Goal: Information Seeking & Learning: Learn about a topic

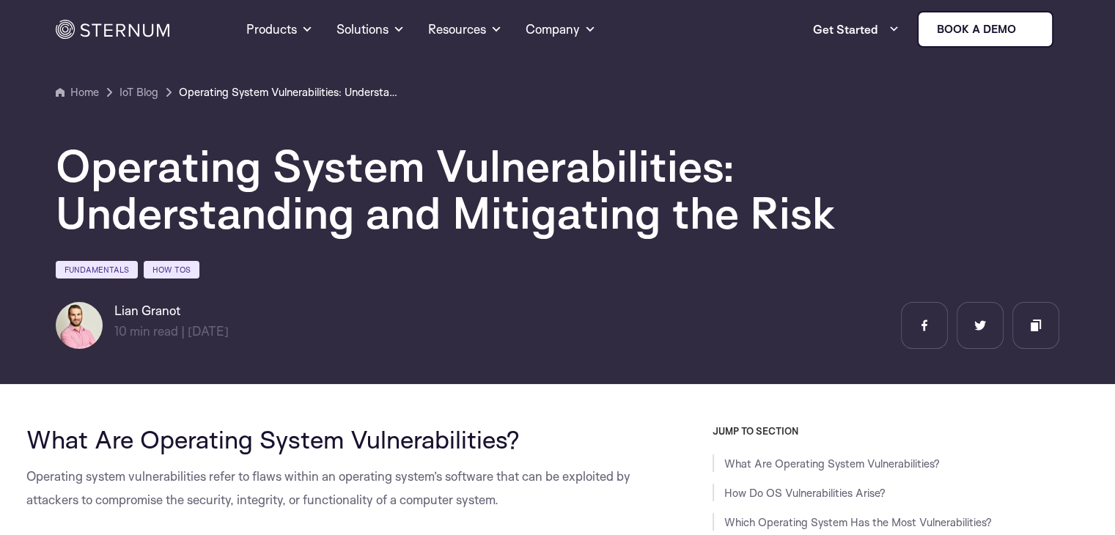
drag, startPoint x: 0, startPoint y: 0, endPoint x: 768, endPoint y: 408, distance: 869.7
click at [773, 407] on button "Allow all" at bounding box center [768, 407] width 205 height 42
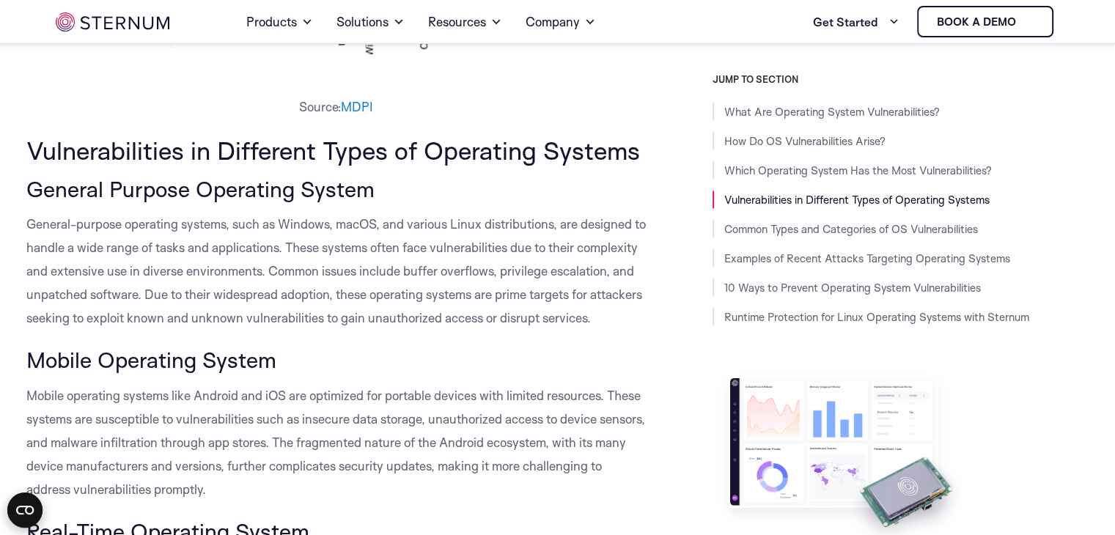
scroll to position [1529, 0]
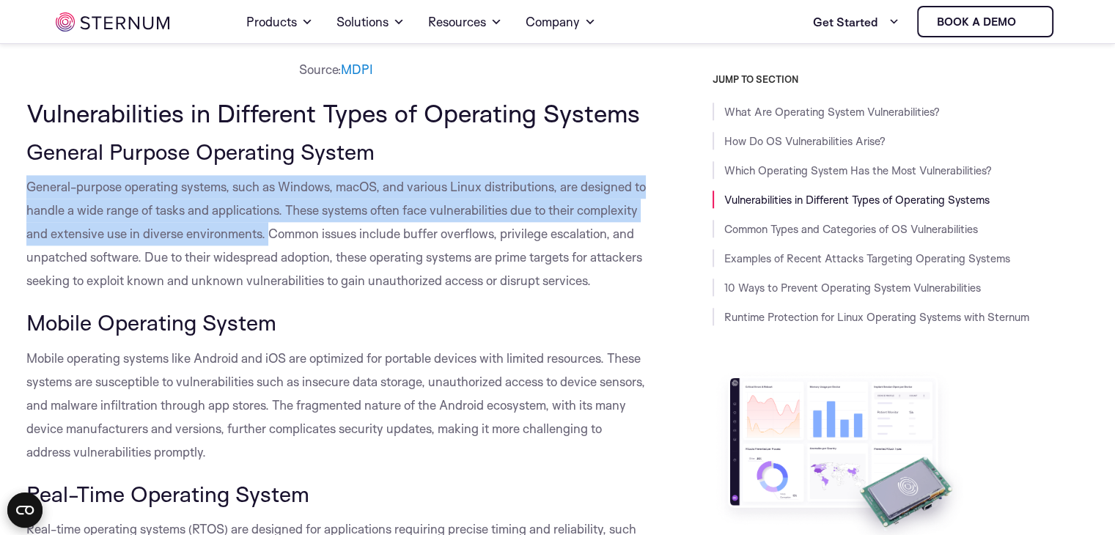
drag, startPoint x: 21, startPoint y: 180, endPoint x: 333, endPoint y: 233, distance: 317.0
copy span "General-purpose operating systems, such as Windows, macOS, and various Linux di…"
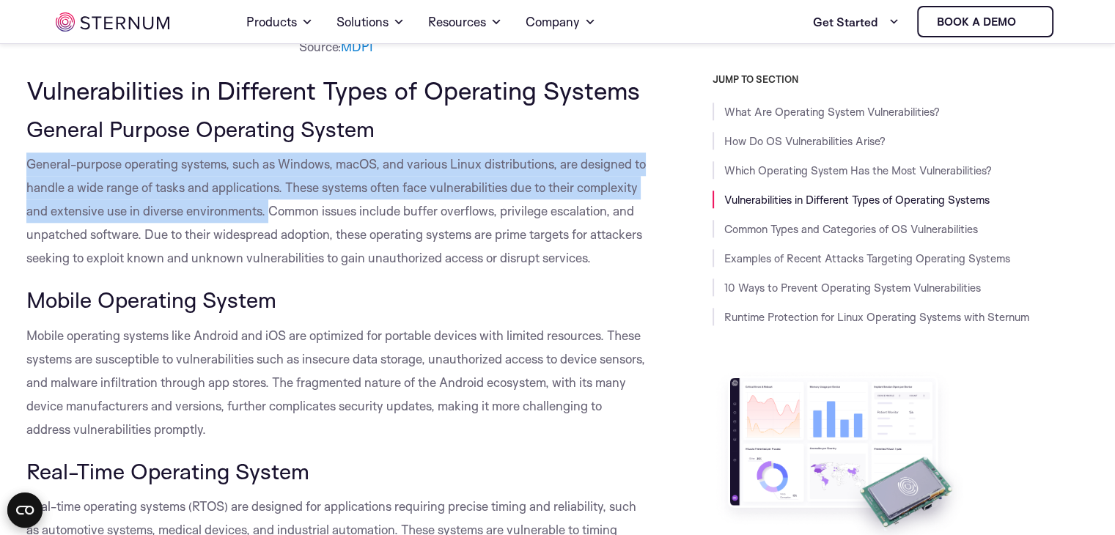
scroll to position [1578, 0]
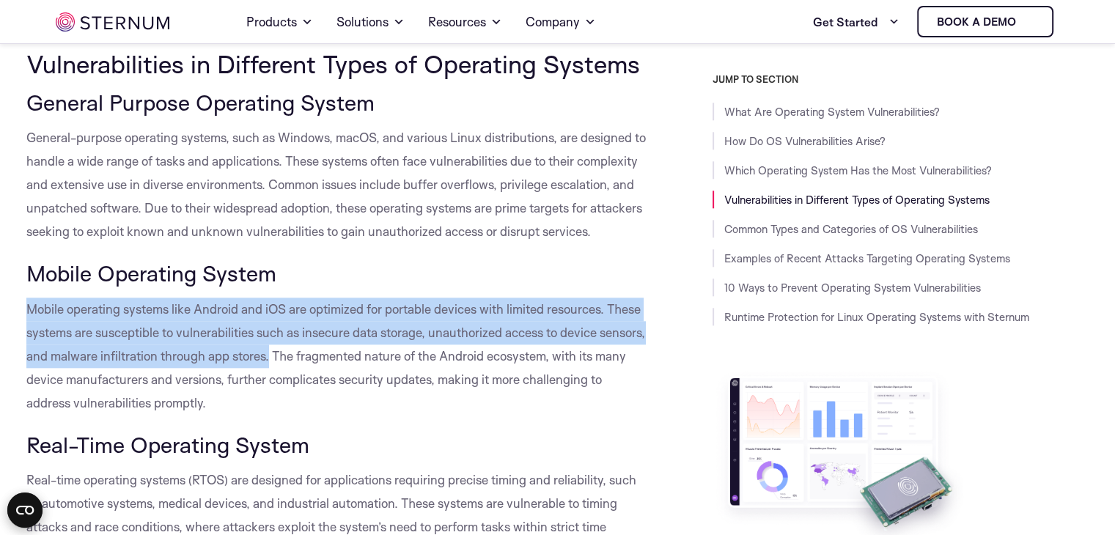
drag, startPoint x: 29, startPoint y: 331, endPoint x: 319, endPoint y: 388, distance: 296.0
click at [319, 388] on p "Mobile operating systems like Android and iOS are optimized for portable device…" at bounding box center [336, 356] width 620 height 117
copy span "Mobile operating systems like Android and iOS are optimized for portable device…"
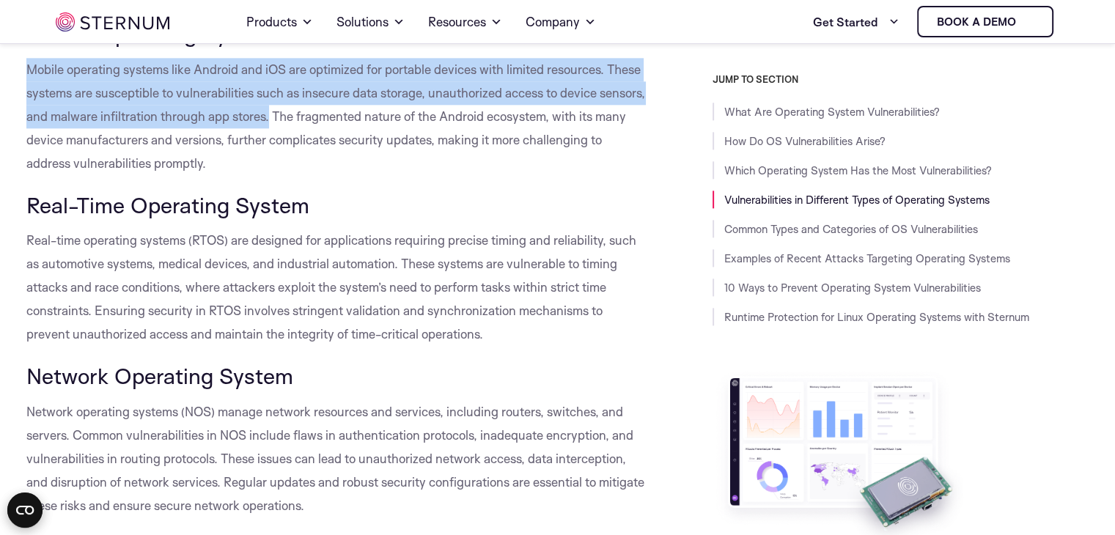
scroll to position [1822, 0]
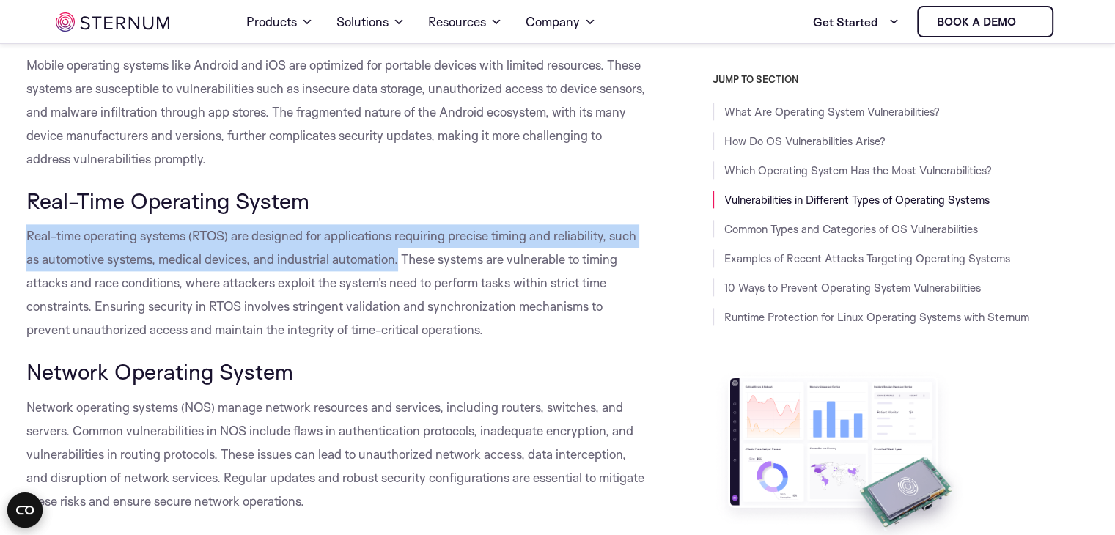
drag, startPoint x: 24, startPoint y: 262, endPoint x: 400, endPoint y: 282, distance: 376.8
copy span "Real-time operating systems (RTOS) are designed for applications requiring prec…"
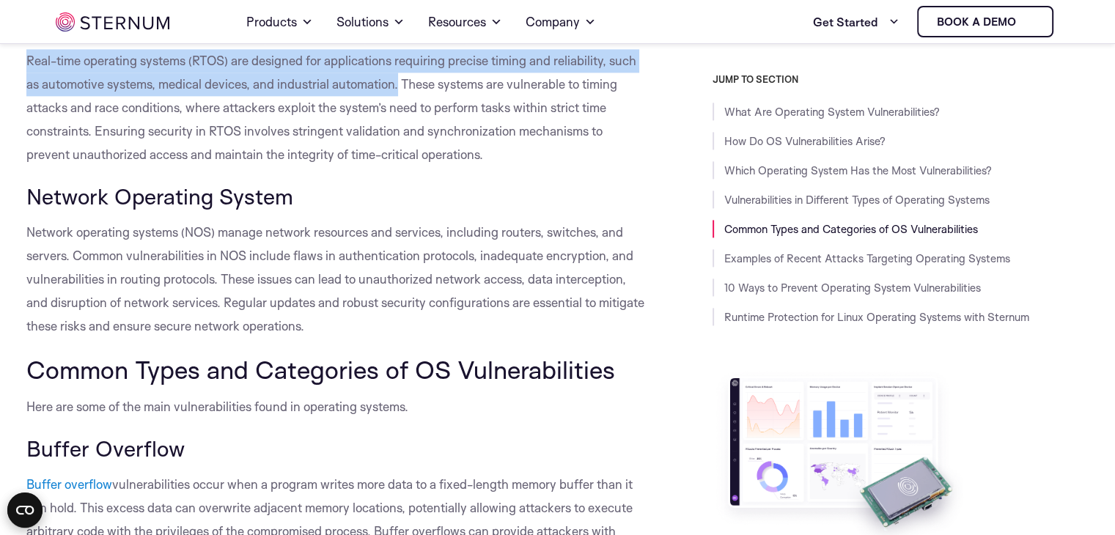
scroll to position [1994, 0]
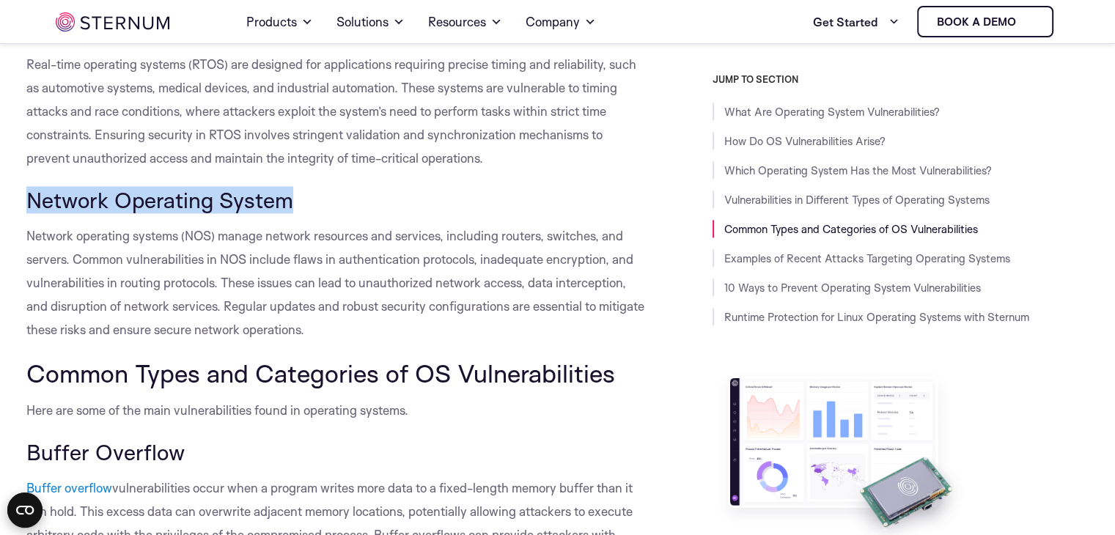
drag, startPoint x: 296, startPoint y: 219, endPoint x: 0, endPoint y: 205, distance: 295.9
copy span "Network Operating System"
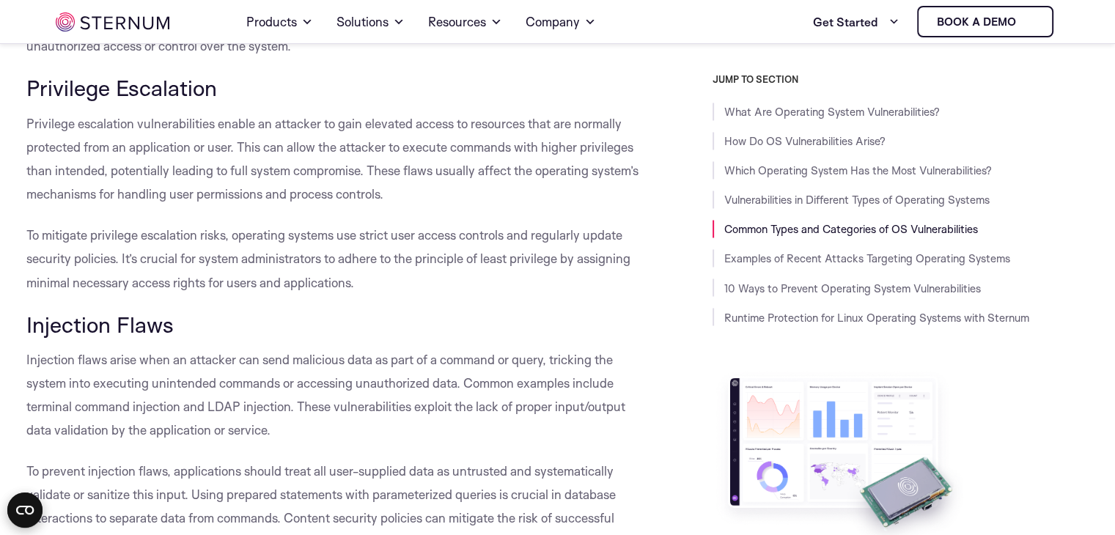
scroll to position [2463, 0]
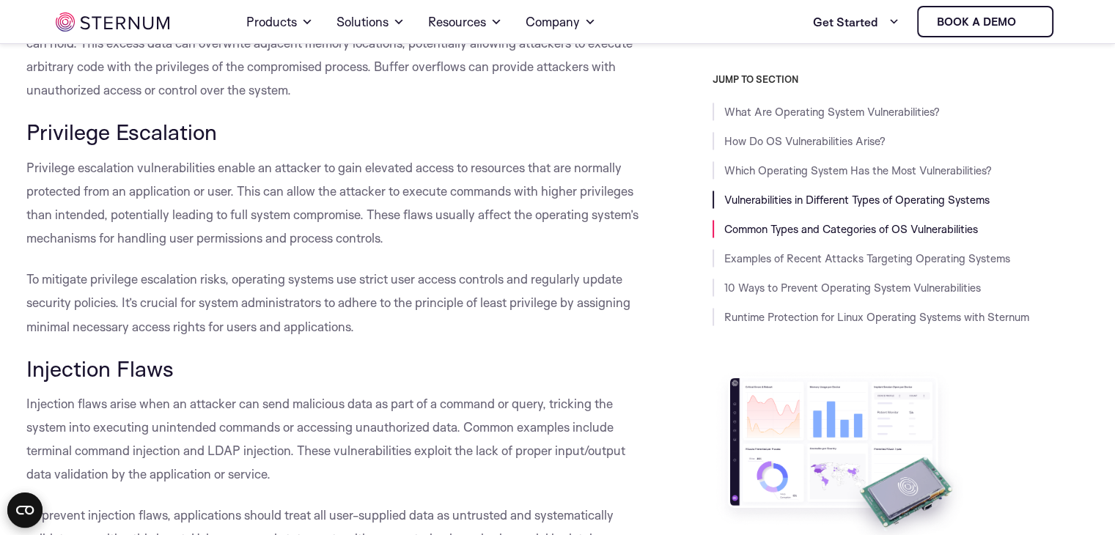
click at [870, 200] on link "Vulnerabilities in Different Types of Operating Systems" at bounding box center [857, 200] width 265 height 14
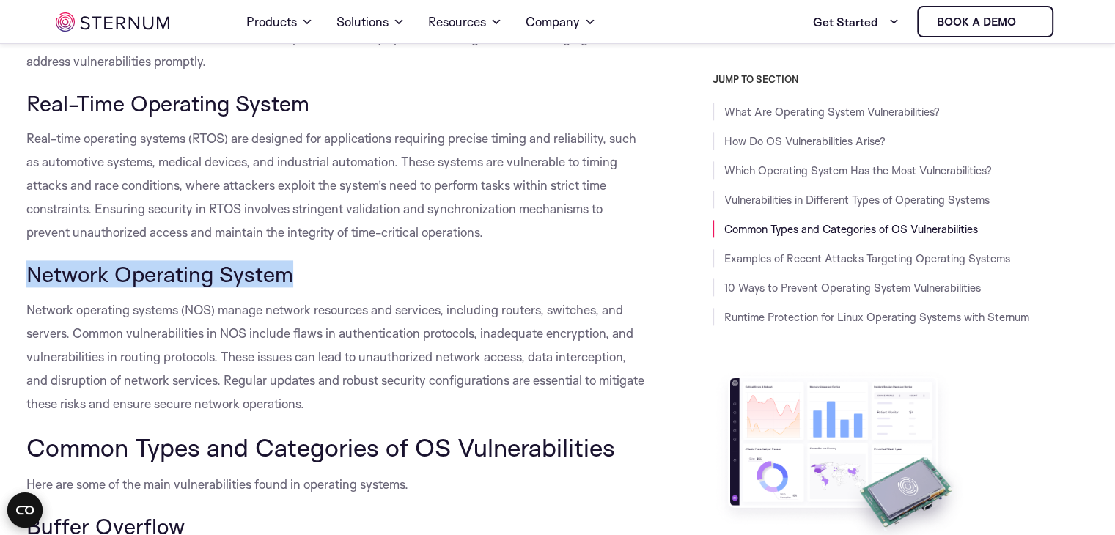
scroll to position [1980, 0]
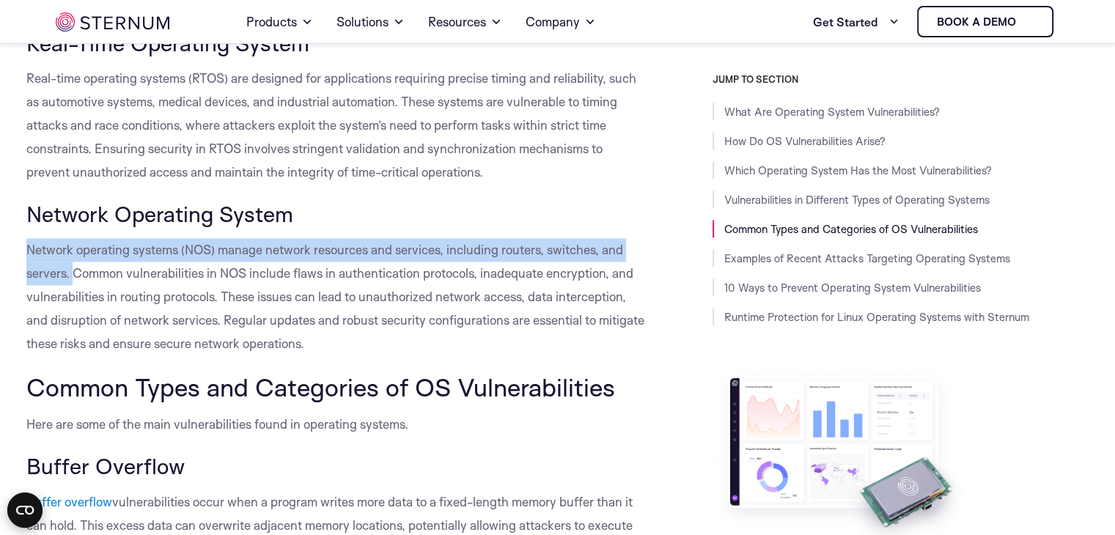
drag, startPoint x: 26, startPoint y: 269, endPoint x: 76, endPoint y: 299, distance: 57.6
click at [76, 299] on span "Network operating systems (NOS) manage network resources and services, includin…" at bounding box center [335, 296] width 618 height 109
copy span "Network operating systems (NOS) manage network resources and services, includin…"
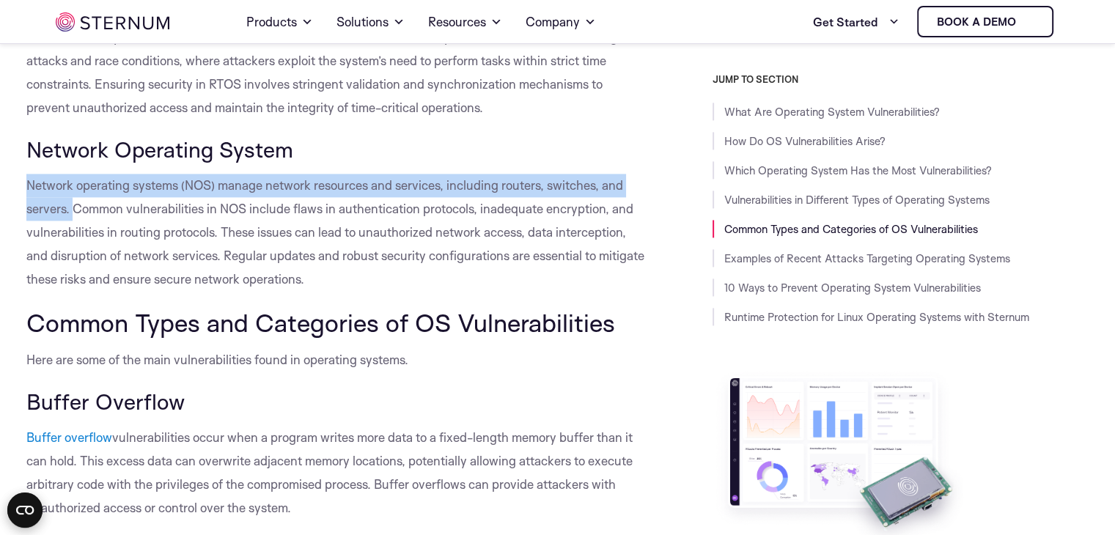
scroll to position [2103, 0]
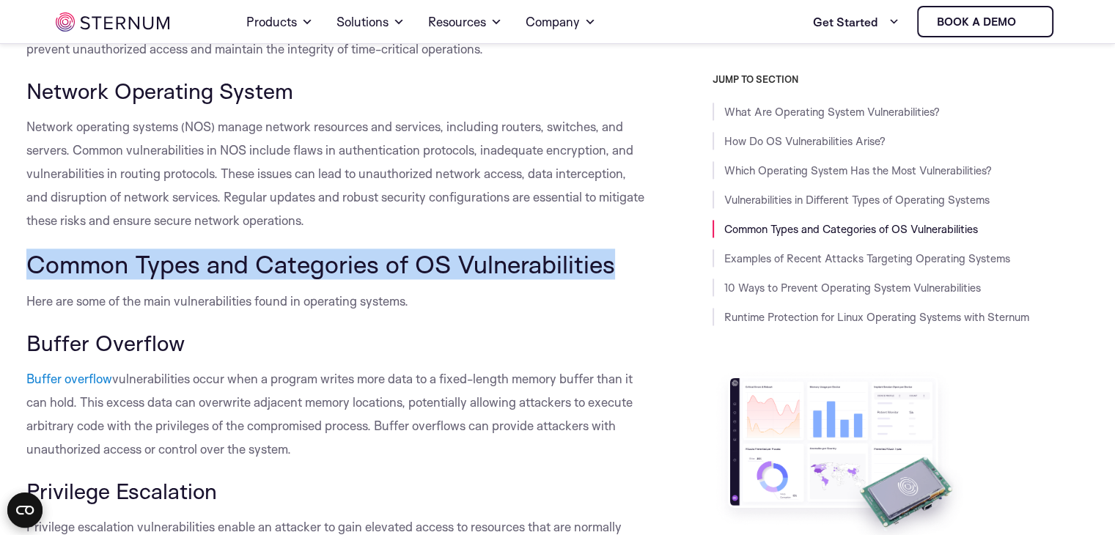
drag, startPoint x: 612, startPoint y: 288, endPoint x: 29, endPoint y: 299, distance: 583.1
click at [29, 279] on span "Common Types and Categories of OS Vulnerabilities" at bounding box center [320, 264] width 589 height 31
copy span "Common Types and Categories of OS Vulnerabilities"
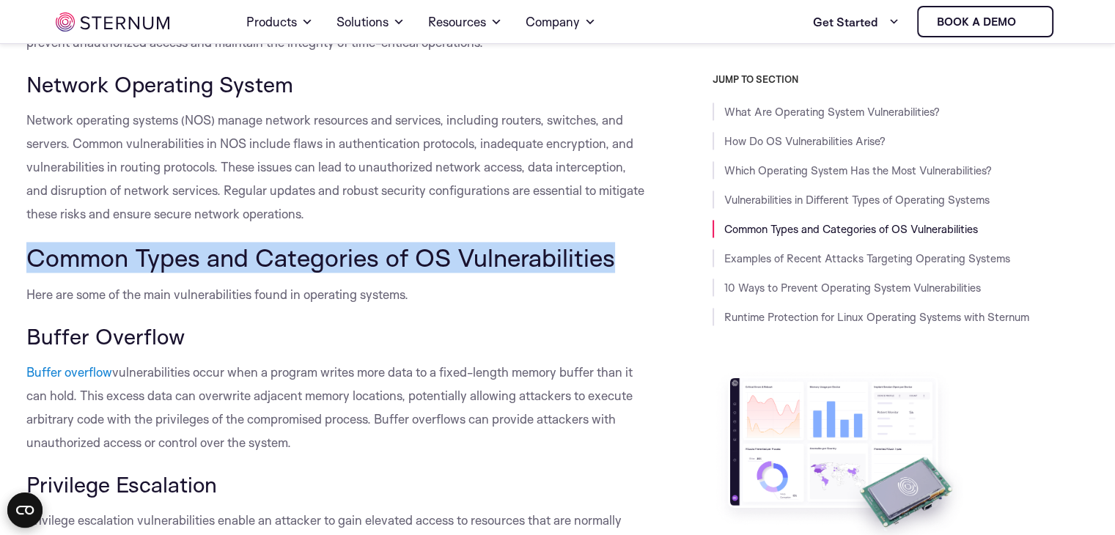
scroll to position [2200, 0]
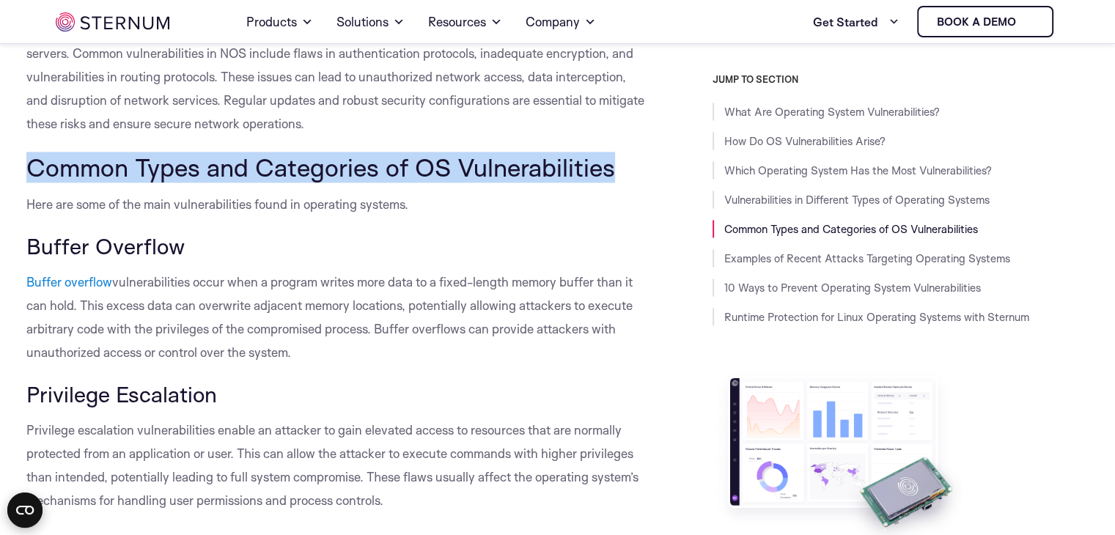
drag, startPoint x: 197, startPoint y: 276, endPoint x: 0, endPoint y: 265, distance: 197.6
copy span "Buffer Overflow"
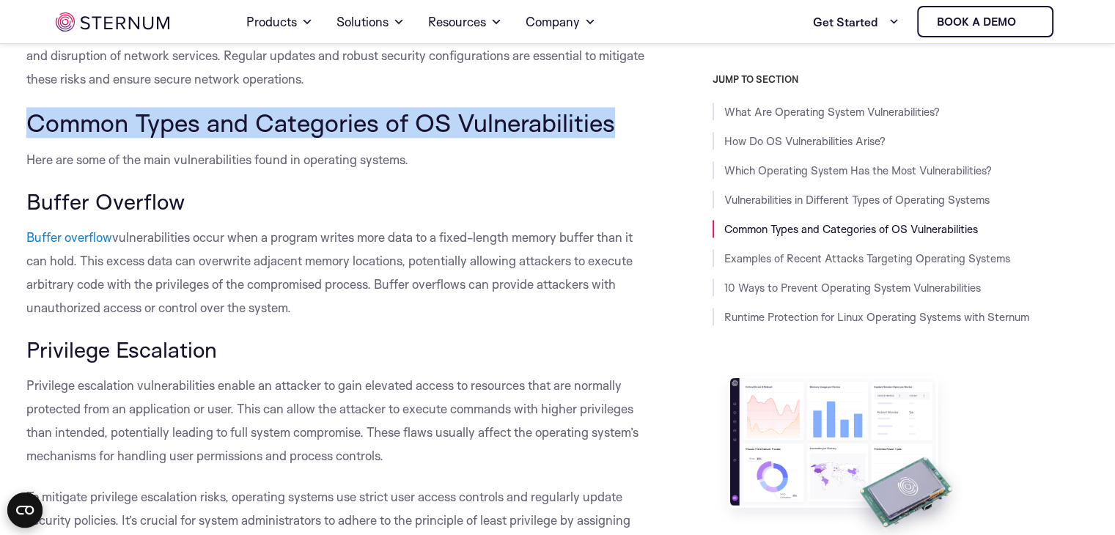
scroll to position [2250, 0]
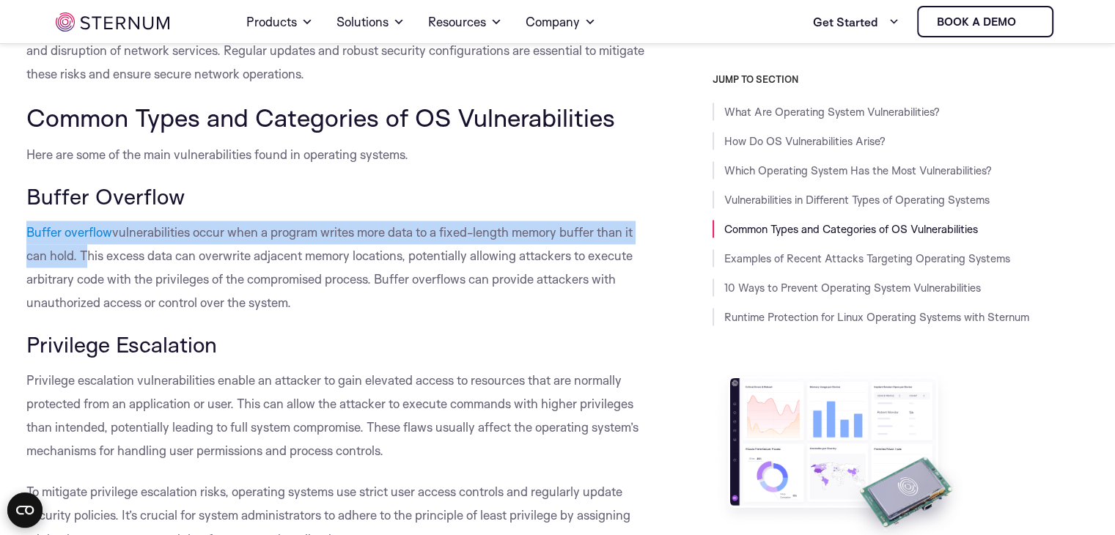
drag, startPoint x: 18, startPoint y: 256, endPoint x: 79, endPoint y: 288, distance: 69.5
copy p "Buffer overflow vulnerabilities occur when a program writes more data to a fixe…"
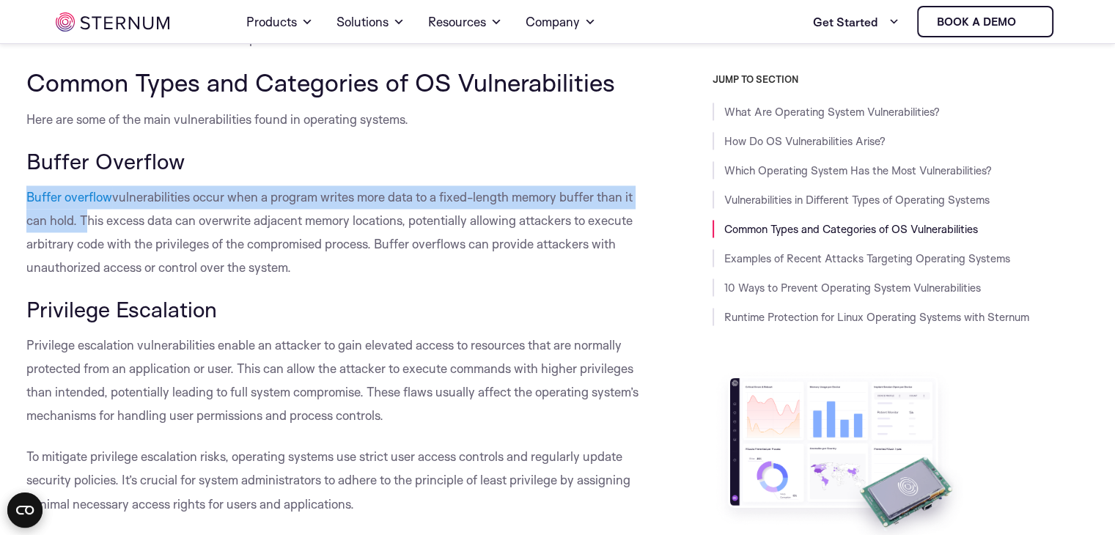
scroll to position [2323, 0]
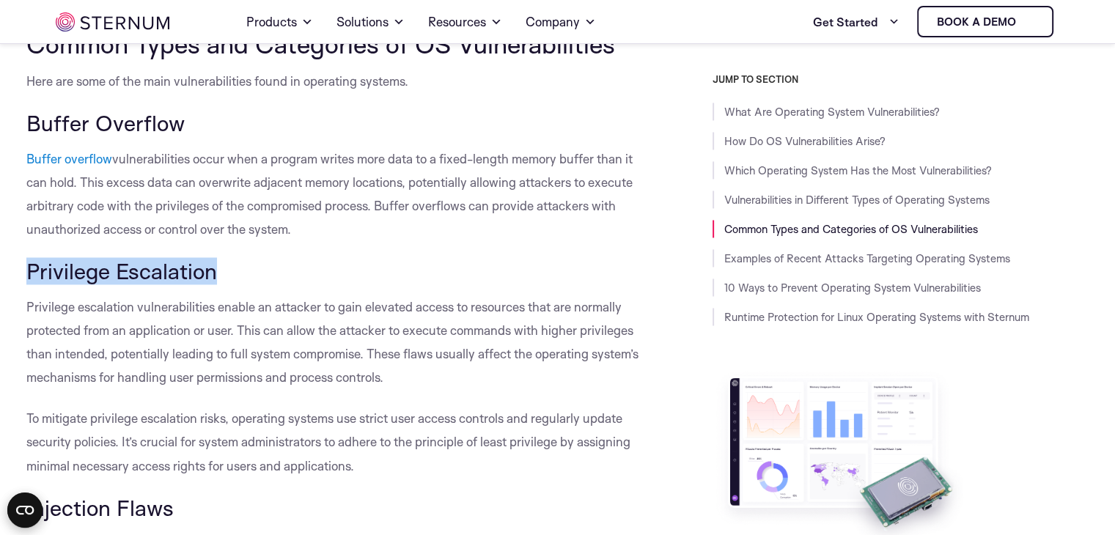
drag, startPoint x: 223, startPoint y: 301, endPoint x: 0, endPoint y: 298, distance: 222.9
copy span "Privilege Escalation"
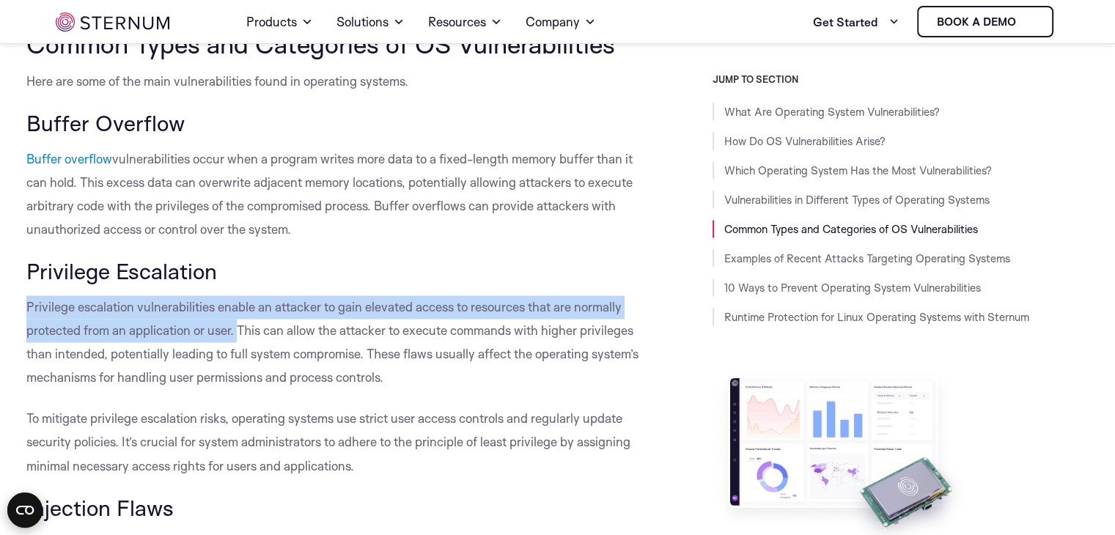
drag, startPoint x: 21, startPoint y: 327, endPoint x: 238, endPoint y: 361, distance: 219.7
copy span "Privilege escalation vulnerabilities enable an attacker to gain elevated access…"
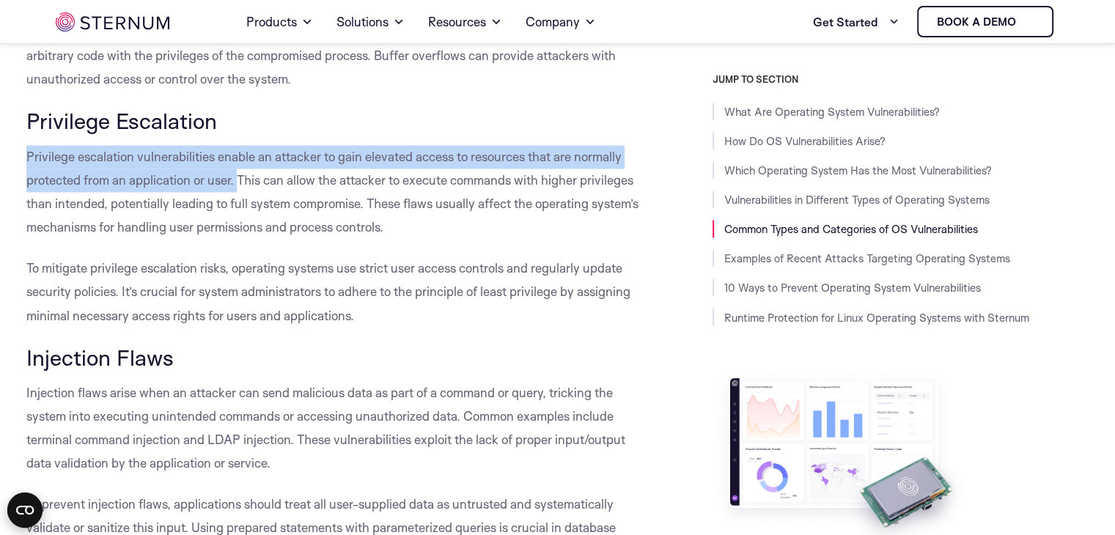
scroll to position [2592, 0]
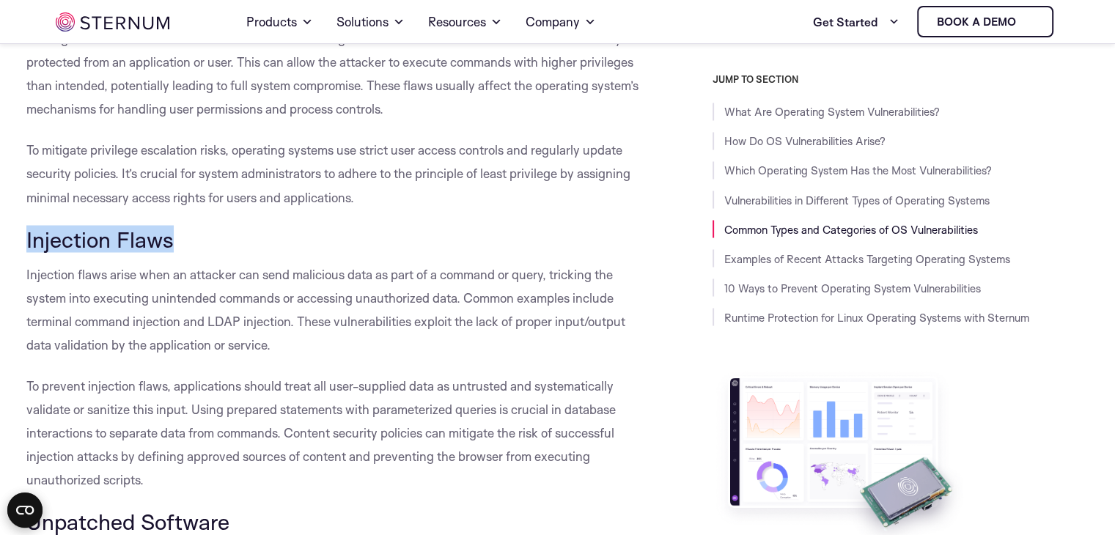
drag, startPoint x: 171, startPoint y: 271, endPoint x: 0, endPoint y: 243, distance: 173.0
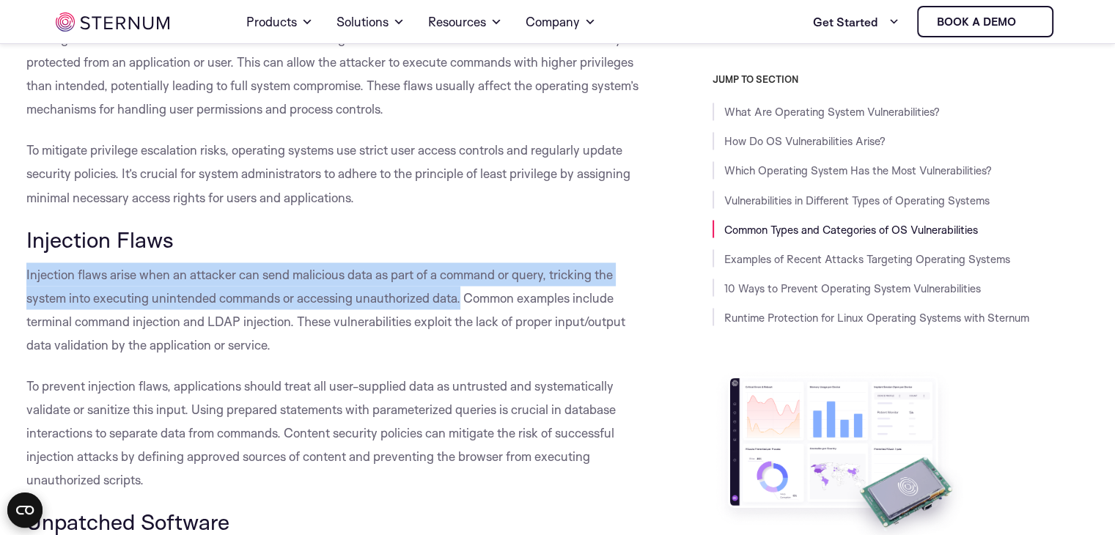
drag, startPoint x: 24, startPoint y: 293, endPoint x: 461, endPoint y: 316, distance: 436.9
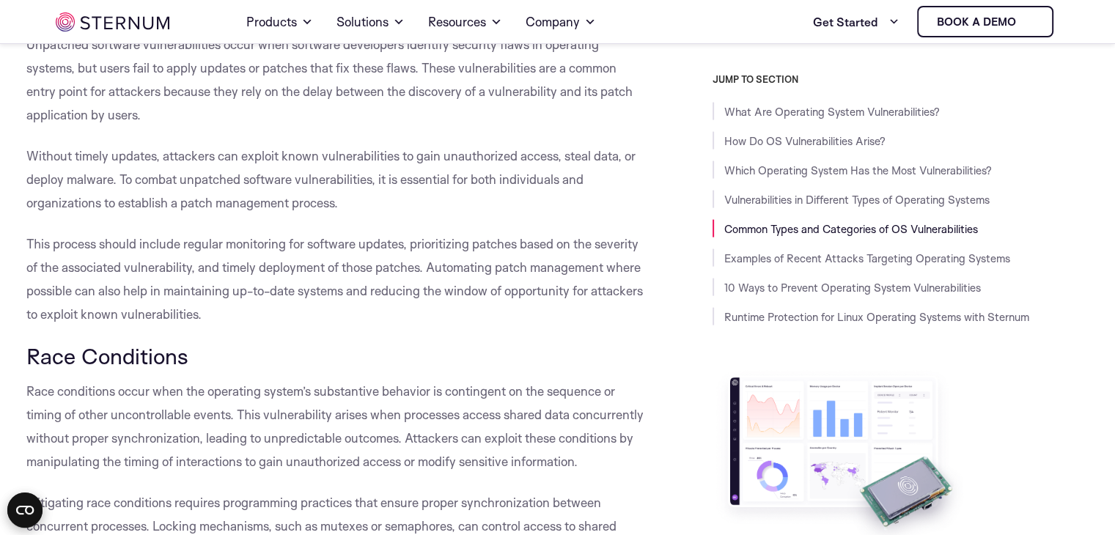
scroll to position [3007, 0]
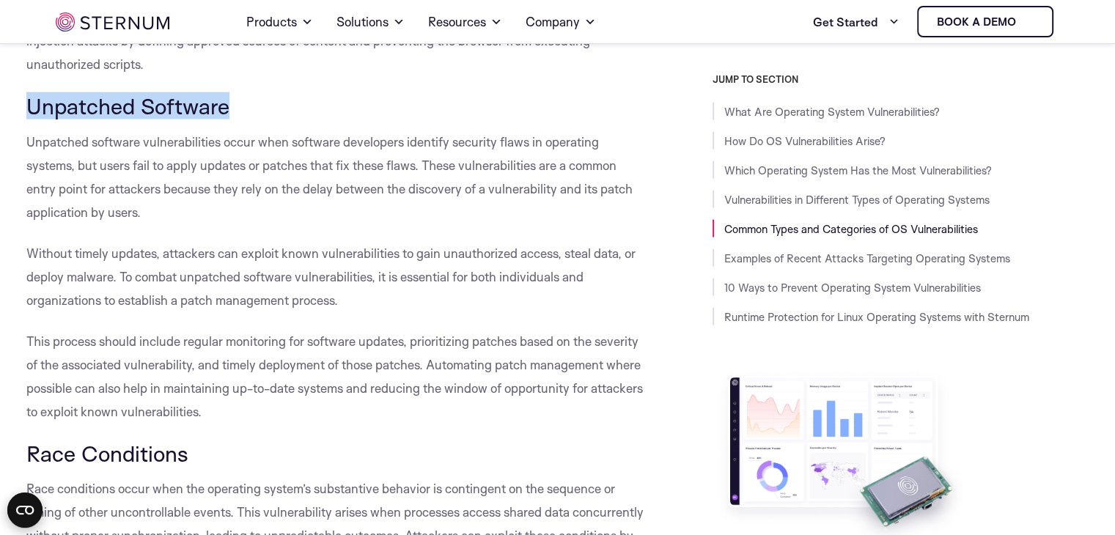
drag, startPoint x: 230, startPoint y: 136, endPoint x: 27, endPoint y: 133, distance: 202.4
click at [27, 120] on span "Unpatched Software" at bounding box center [127, 105] width 203 height 27
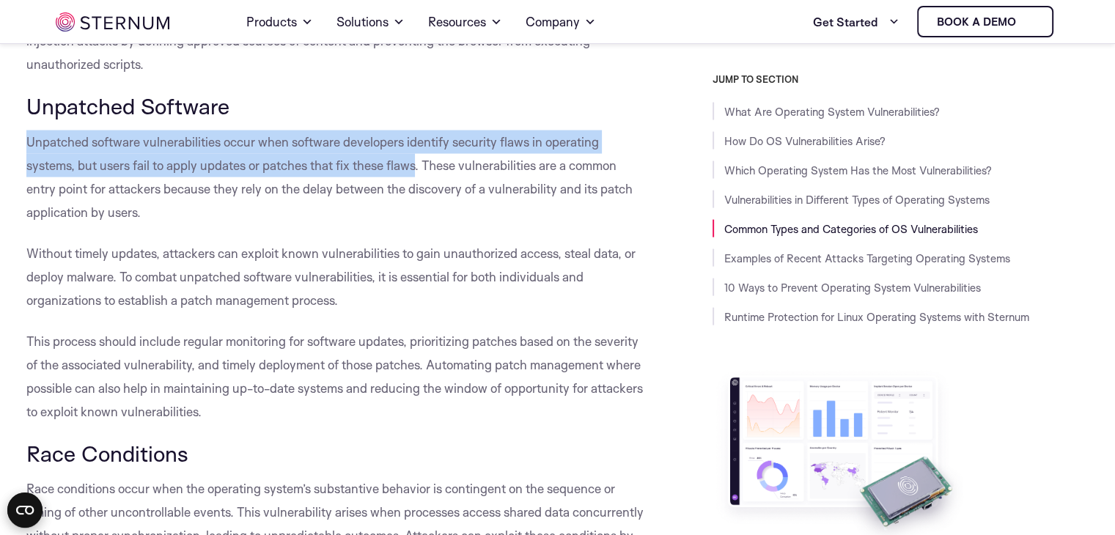
drag, startPoint x: 29, startPoint y: 168, endPoint x: 421, endPoint y: 184, distance: 391.9
click at [421, 184] on span "Unpatched software vulnerabilities occur when software developers identify secu…" at bounding box center [329, 177] width 606 height 86
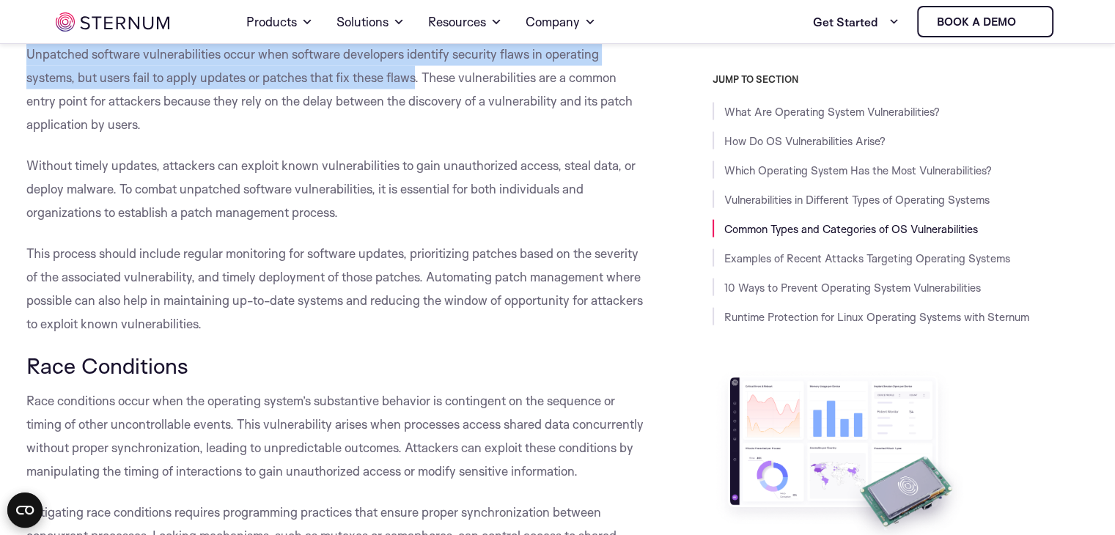
scroll to position [3153, 0]
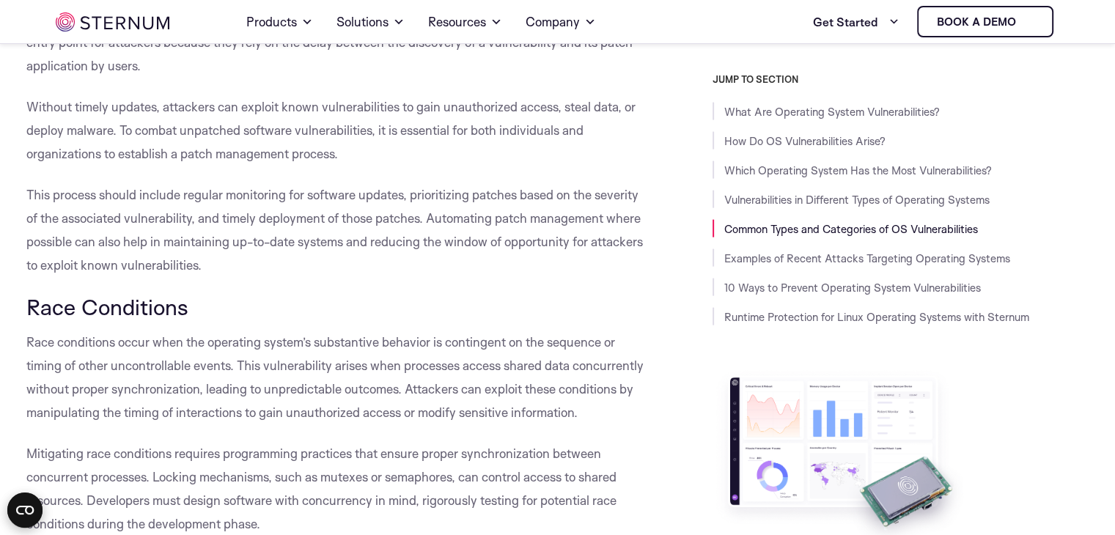
drag, startPoint x: 197, startPoint y: 334, endPoint x: 0, endPoint y: 325, distance: 196.7
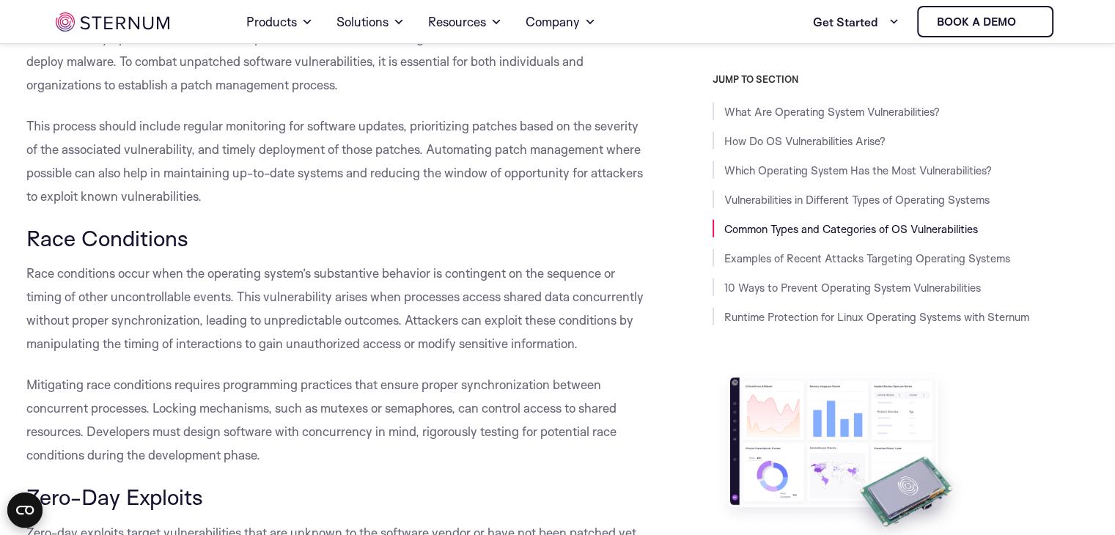
scroll to position [3227, 0]
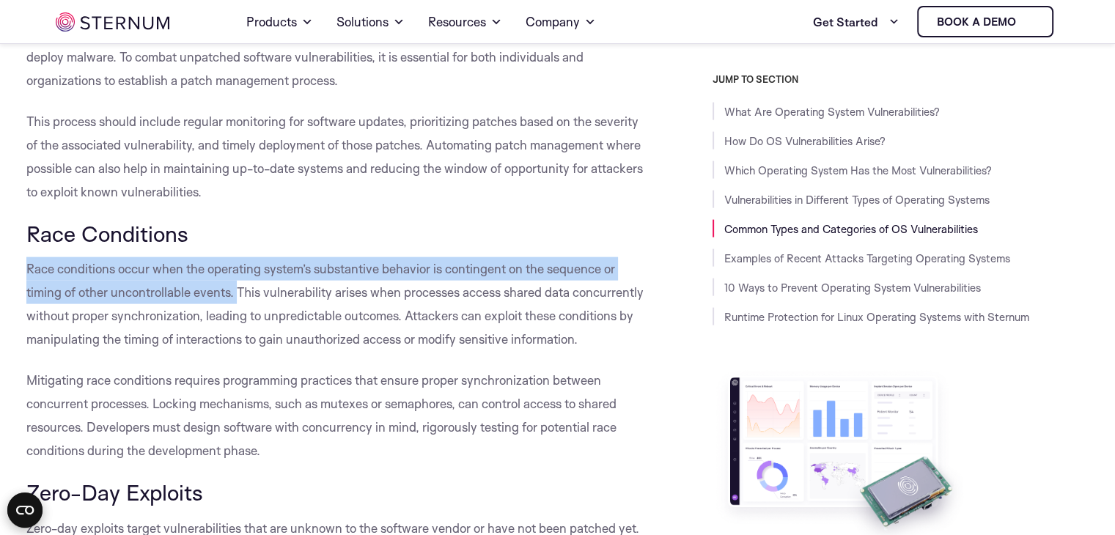
drag, startPoint x: 26, startPoint y: 292, endPoint x: 241, endPoint y: 320, distance: 216.0
click at [241, 320] on span "Race conditions occur when the operating system’s substantive behavior is conti…" at bounding box center [334, 304] width 617 height 86
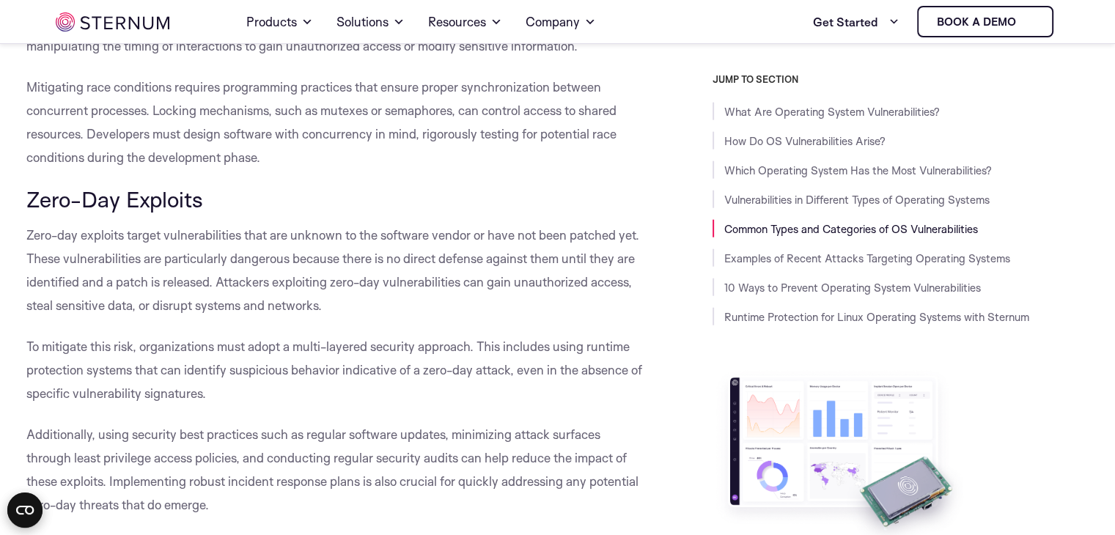
scroll to position [3497, 0]
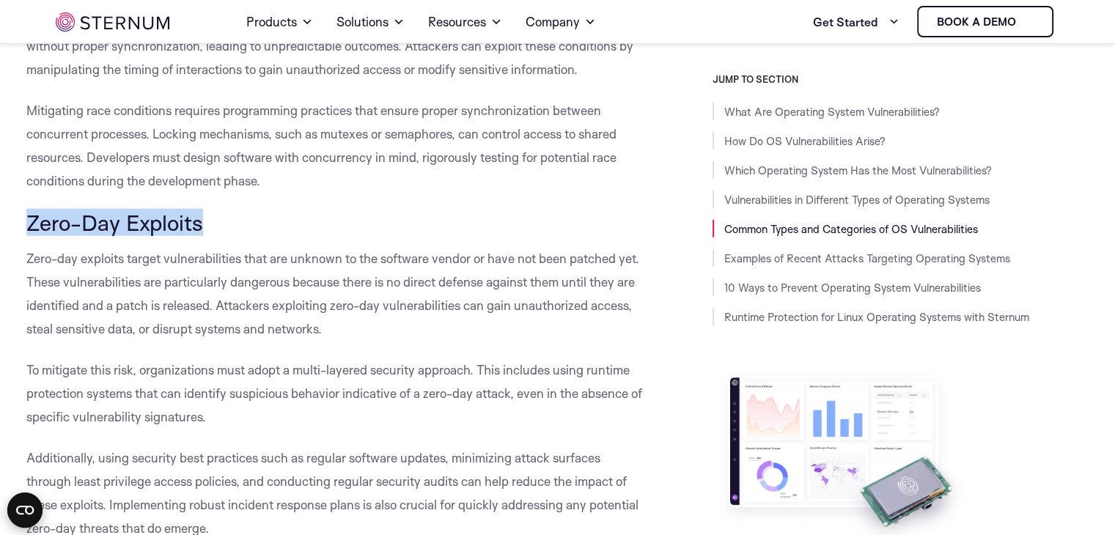
drag, startPoint x: 204, startPoint y: 271, endPoint x: 0, endPoint y: 266, distance: 203.9
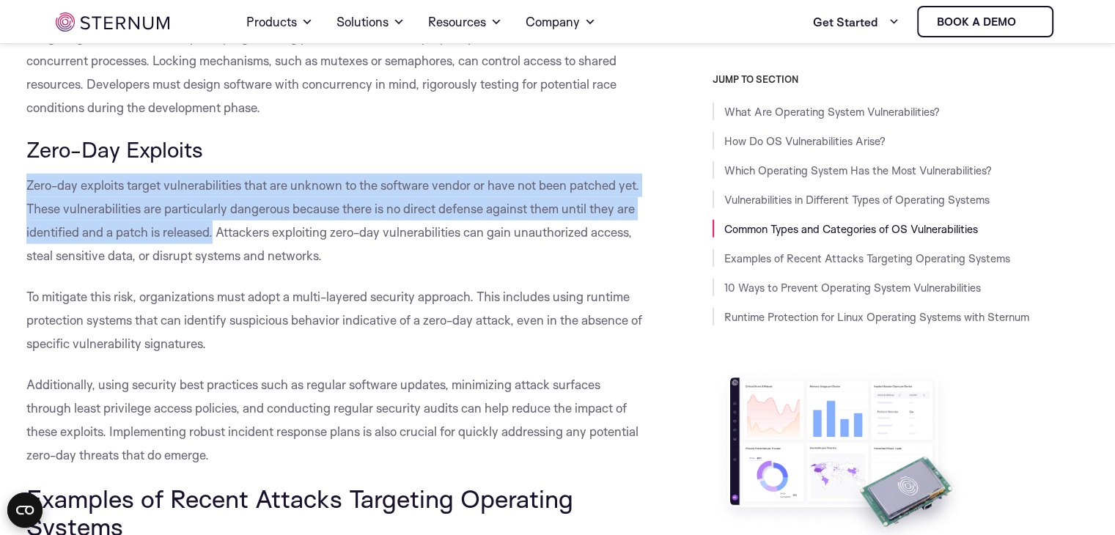
drag, startPoint x: 28, startPoint y: 235, endPoint x: 214, endPoint y: 278, distance: 191.2
click at [214, 263] on span "Zero-day exploits target vulnerabilities that are unknown to the software vendo…" at bounding box center [332, 220] width 613 height 86
